Goal: Task Accomplishment & Management: Manage account settings

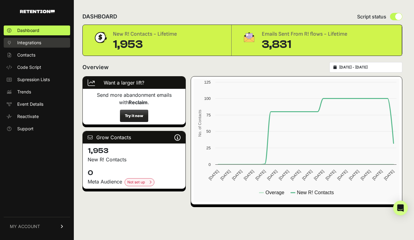
click at [38, 42] on span "Integrations" at bounding box center [29, 43] width 24 height 6
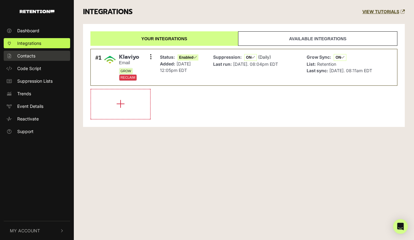
click at [35, 60] on link "Contacts" at bounding box center [37, 56] width 66 height 10
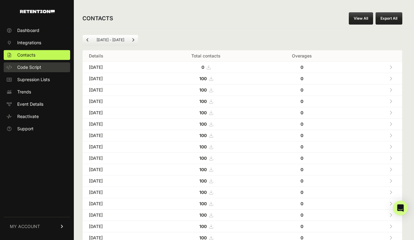
click at [33, 67] on span "Code Script" at bounding box center [29, 67] width 24 height 6
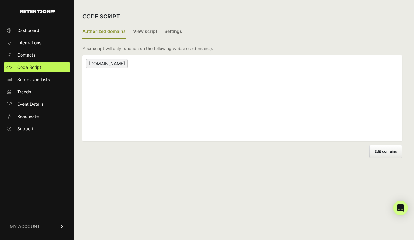
click at [31, 82] on span "Supression Lists" at bounding box center [33, 80] width 33 height 6
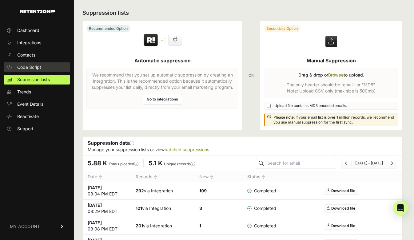
click at [33, 70] on span "Code Script" at bounding box center [29, 67] width 24 height 6
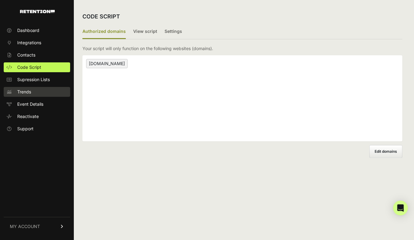
click at [41, 93] on link "Trends" at bounding box center [37, 92] width 66 height 10
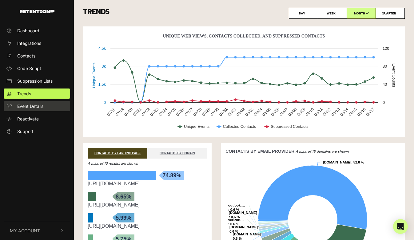
click at [29, 105] on span "Event Details" at bounding box center [30, 106] width 26 height 6
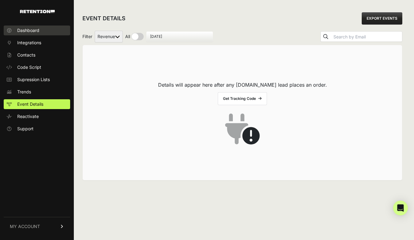
click at [36, 31] on span "Dashboard" at bounding box center [28, 30] width 22 height 6
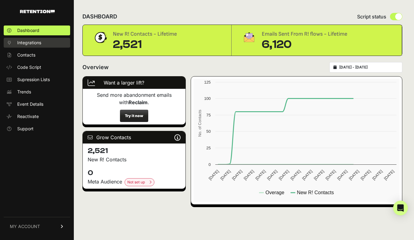
click at [36, 43] on span "Integrations" at bounding box center [29, 43] width 24 height 6
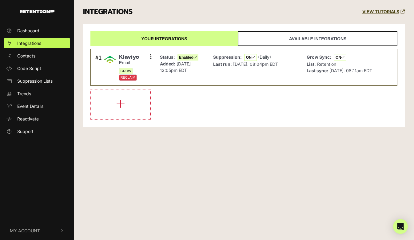
click at [301, 41] on link "Available integrations" at bounding box center [317, 38] width 159 height 14
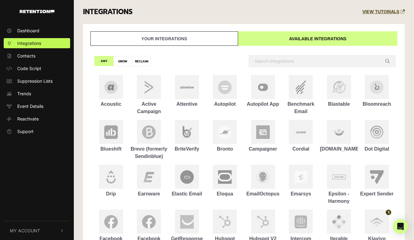
click at [194, 42] on link "Your integrations" at bounding box center [164, 38] width 148 height 14
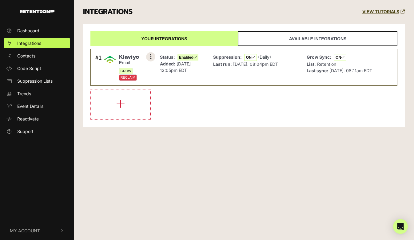
click at [149, 55] on button at bounding box center [150, 56] width 9 height 9
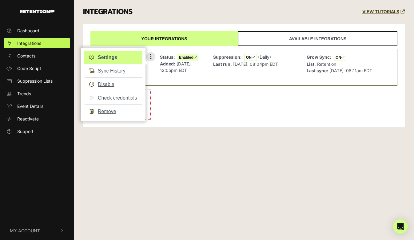
click at [113, 59] on link "Settings" at bounding box center [113, 58] width 58 height 14
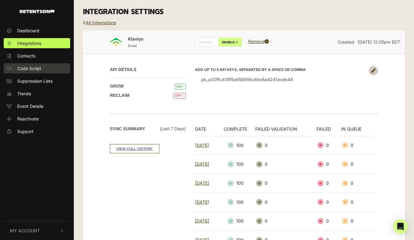
click at [50, 71] on link "Code Script" at bounding box center [37, 68] width 66 height 10
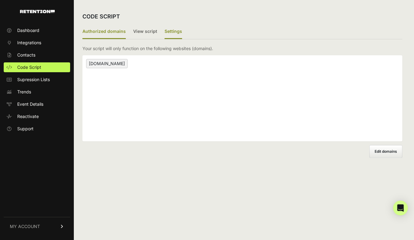
click at [170, 33] on label "Settings" at bounding box center [173, 32] width 18 height 14
click at [0, 0] on input "Settings" at bounding box center [0, 0] width 0 height 0
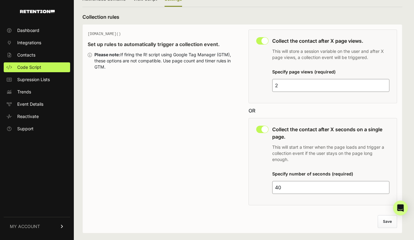
scroll to position [67, 0]
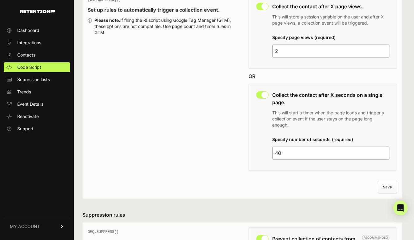
click at [280, 152] on input "40" at bounding box center [330, 153] width 117 height 13
click at [277, 152] on input "40" at bounding box center [330, 153] width 117 height 13
type input "60"
click at [386, 186] on button "Save" at bounding box center [387, 187] width 19 height 12
